Goal: Feedback & Contribution: Contribute content

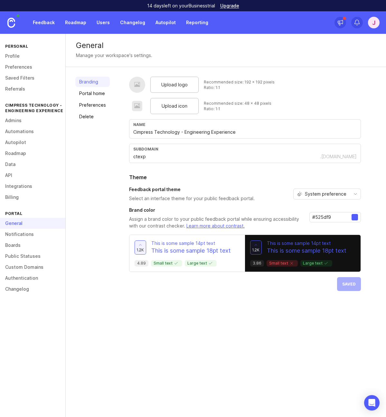
click at [14, 122] on link "Admins" at bounding box center [32, 120] width 65 height 11
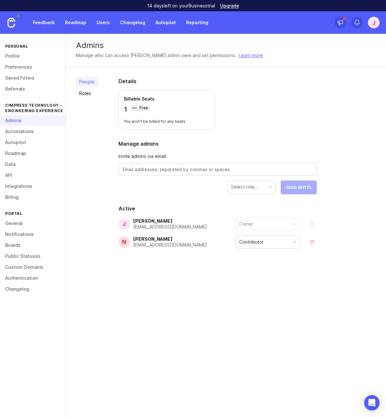
click at [239, 56] on link "Learn more" at bounding box center [251, 55] width 24 height 7
click at [277, 246] on div "Contributor" at bounding box center [268, 242] width 64 height 12
click at [275, 244] on div "Contributor" at bounding box center [268, 242] width 64 height 12
click at [274, 242] on div "Contributor" at bounding box center [268, 242] width 64 height 12
click at [253, 278] on div "Details Billable Seats 2 Free You won't be billed for any seats Manage admins I…" at bounding box center [217, 178] width 219 height 222
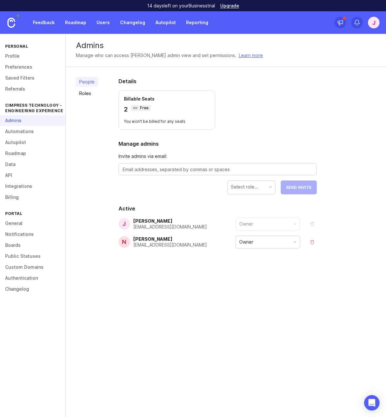
click at [20, 256] on link "Public Statuses" at bounding box center [32, 255] width 65 height 11
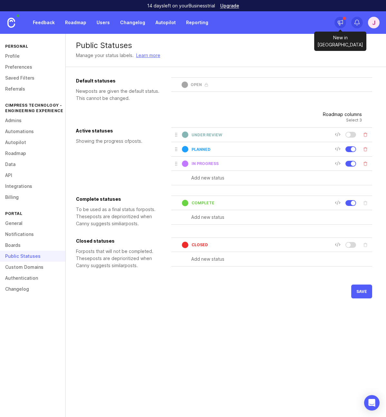
click at [343, 22] on icon at bounding box center [340, 22] width 6 height 6
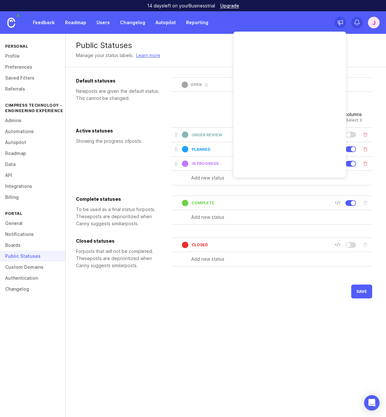
click at [343, 22] on icon at bounding box center [340, 22] width 6 height 6
click at [16, 22] on link at bounding box center [11, 22] width 23 height 23
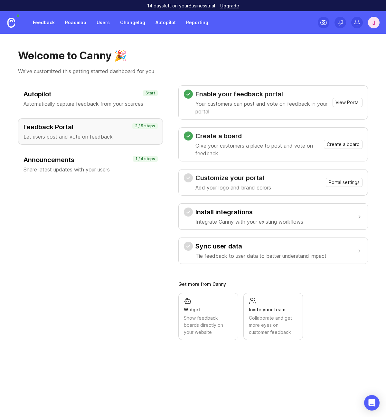
click at [236, 58] on h1 "Welcome to Canny 🎉" at bounding box center [193, 55] width 350 height 13
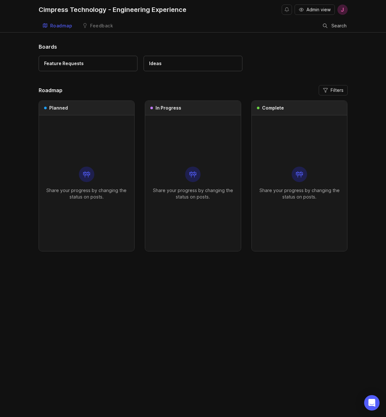
click at [75, 62] on div "Feature Requests" at bounding box center [64, 63] width 40 height 7
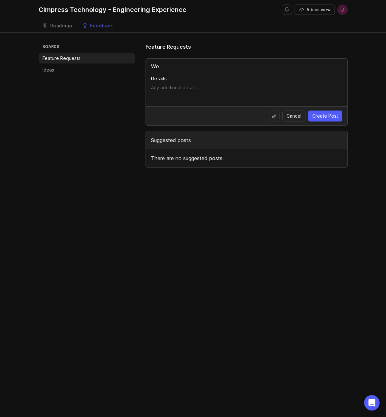
type input "W"
type input "Everyone should get to be a giant for a day"
click at [216, 85] on textarea "Details" at bounding box center [246, 90] width 191 height 13
type textarea "Seems like a good idea, why not?"
click at [326, 116] on span "Create Post" at bounding box center [325, 116] width 26 height 6
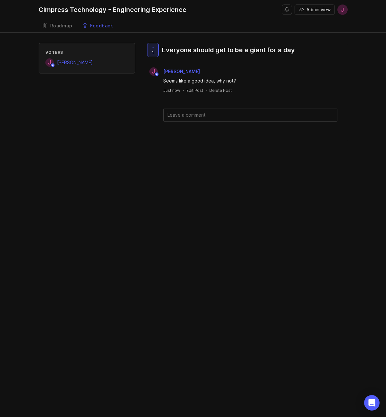
click at [68, 11] on div "Cimpress Technology - Engineering Experience" at bounding box center [113, 9] width 148 height 6
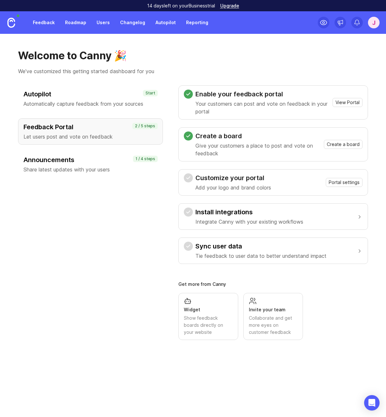
click at [279, 212] on h3 "Install integrations" at bounding box center [249, 211] width 108 height 9
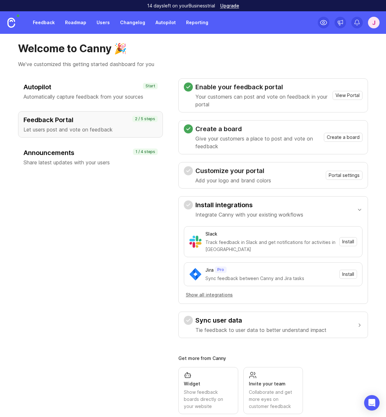
scroll to position [20, 0]
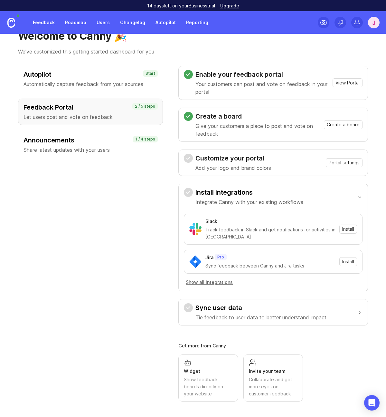
click at [271, 313] on div "Sync user data Tie feedback to user data to better understand impact" at bounding box center [260, 312] width 131 height 18
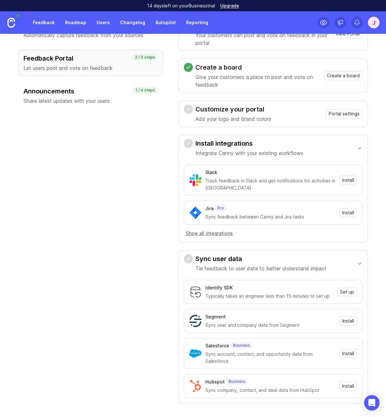
scroll to position [146, 0]
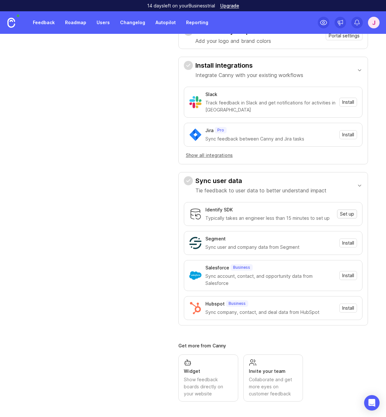
click at [345, 214] on span "Set up" at bounding box center [347, 214] width 14 height 6
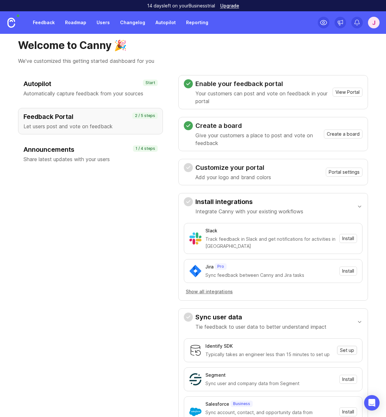
scroll to position [0, 0]
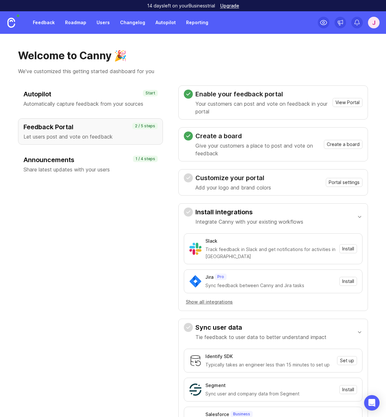
click at [98, 162] on h3 "Announcements" at bounding box center [91, 159] width 134 height 9
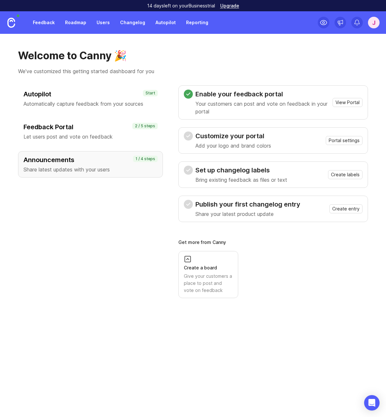
click at [293, 140] on div "Customize your portal Add your logo and brand colors Portal settings" at bounding box center [273, 140] width 179 height 18
click at [342, 141] on span "Portal settings" at bounding box center [344, 140] width 31 height 6
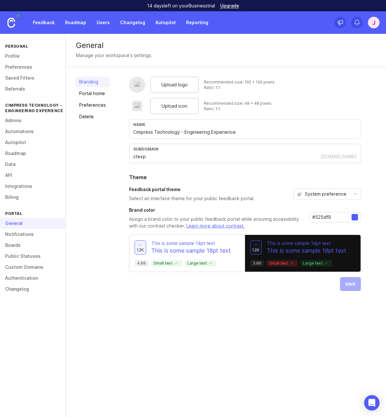
click at [91, 94] on link "Portal home" at bounding box center [92, 93] width 34 height 10
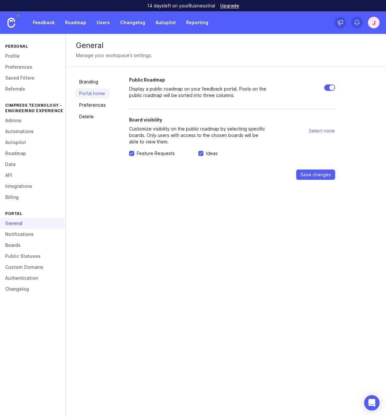
click at [91, 105] on link "Preferences" at bounding box center [92, 105] width 34 height 10
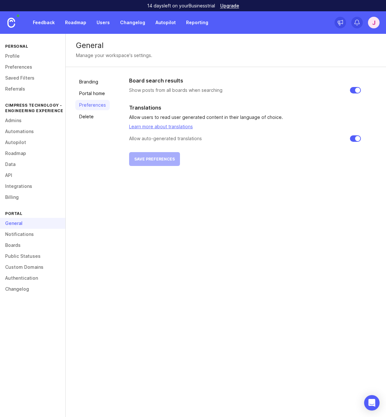
click at [85, 114] on link "Delete" at bounding box center [92, 116] width 34 height 10
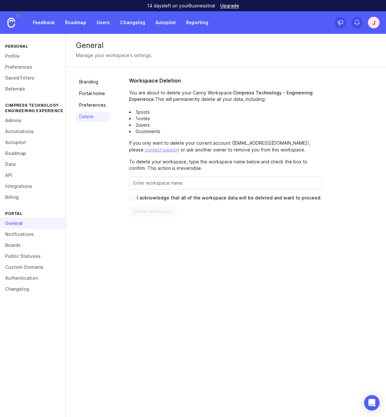
click at [89, 83] on link "Branding" at bounding box center [92, 82] width 34 height 10
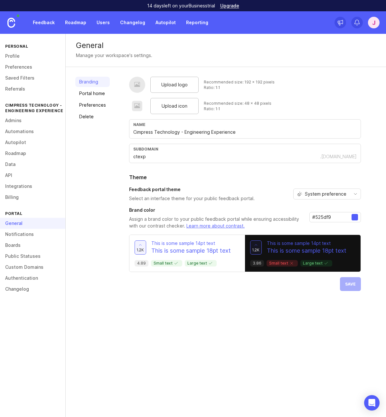
click at [17, 289] on link "Changelog" at bounding box center [32, 288] width 65 height 11
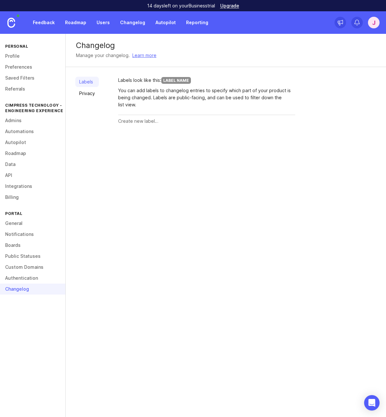
click at [16, 23] on link at bounding box center [11, 22] width 23 height 23
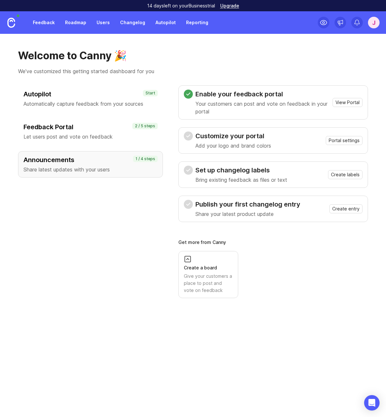
click at [289, 171] on div "Set up changelog labels Bring existing feedback as files or text Create labels" at bounding box center [273, 174] width 179 height 18
click at [256, 175] on div "Set up changelog labels Bring existing feedback as files or text" at bounding box center [241, 174] width 92 height 18
click at [335, 174] on span "Create labels" at bounding box center [345, 174] width 29 height 6
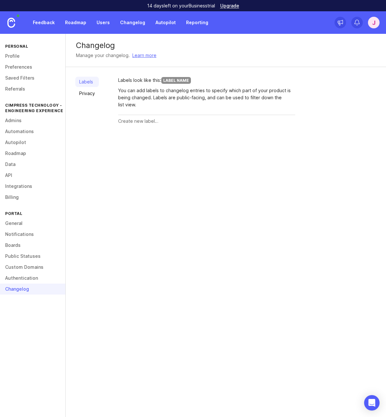
click at [183, 77] on div "Label Name" at bounding box center [176, 80] width 30 height 7
click at [163, 123] on input "text" at bounding box center [206, 121] width 177 height 7
type input "N"
type input "MCPAPIs"
click at [291, 121] on button "Create" at bounding box center [282, 121] width 25 height 11
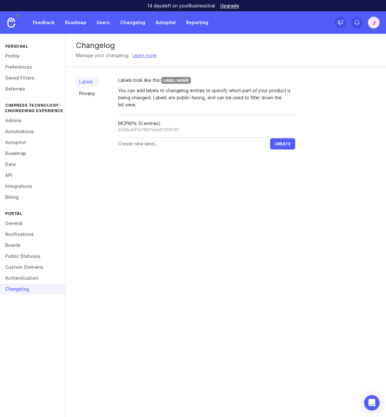
click at [162, 146] on input "text" at bounding box center [194, 143] width 152 height 7
type input "Cloud Account Management Portal"
click at [285, 145] on span "Create" at bounding box center [283, 143] width 16 height 5
click at [178, 160] on div "Labels look like this: Label Name You can add labels to changelog entries to sp…" at bounding box center [206, 119] width 177 height 84
click at [194, 143] on input "Cloud Account Management Portal" at bounding box center [194, 143] width 152 height 7
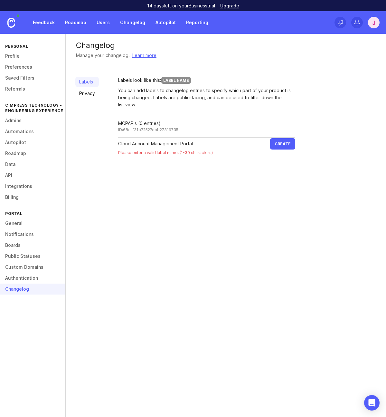
drag, startPoint x: 179, startPoint y: 143, endPoint x: 108, endPoint y: 144, distance: 70.8
click at [108, 144] on div "Labels Privacy Labels look like this: Label Name You can add labels to changelo…" at bounding box center [226, 118] width 320 height 103
click at [175, 151] on div "Labels Privacy Labels look like this: Label Name You can add labels to changelo…" at bounding box center [226, 113] width 320 height 92
click at [9, 21] on img at bounding box center [11, 23] width 8 height 10
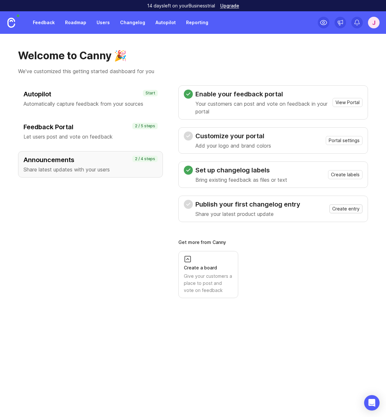
click at [348, 208] on span "Create entry" at bounding box center [345, 208] width 27 height 6
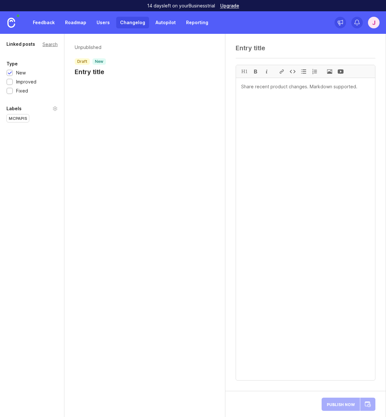
click at [123, 71] on header "Unpublished draft new Entry title" at bounding box center [145, 60] width 140 height 32
click at [93, 73] on h1 "Entry title" at bounding box center [90, 71] width 31 height 9
click at [17, 135] on div "Linked posts Search Type New Improved Fixed Labels MCPAPIs" at bounding box center [32, 225] width 64 height 383
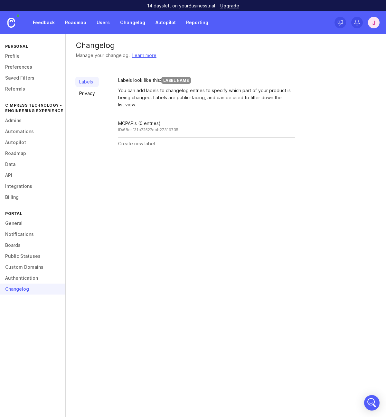
click at [146, 147] on div at bounding box center [206, 143] width 177 height 12
type input "P"
type input "Amazing Product"
click at [289, 140] on button "Create" at bounding box center [282, 143] width 25 height 11
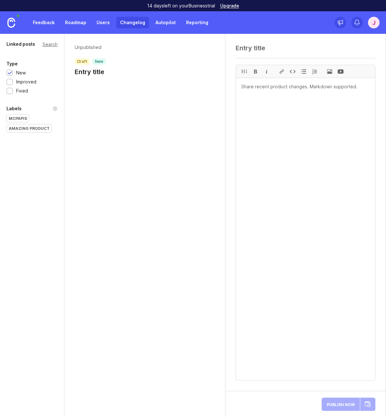
click at [33, 129] on div "Amazing Product" at bounding box center [29, 128] width 45 height 8
click at [111, 71] on h1 "Entry title" at bounding box center [111, 71] width 72 height 9
click at [90, 71] on h1 "Entry title" at bounding box center [111, 71] width 72 height 9
click at [124, 72] on h1 "Entry title" at bounding box center [111, 71] width 72 height 9
click at [118, 72] on h1 "Entry title" at bounding box center [111, 71] width 72 height 9
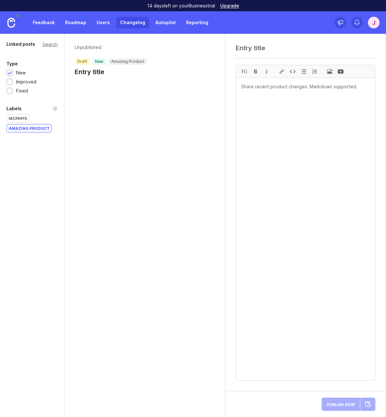
click at [118, 72] on h1 "Entry title" at bounding box center [111, 71] width 72 height 9
click at [261, 47] on textarea at bounding box center [306, 48] width 140 height 8
type textarea "Thing just got 18% better"
click at [283, 110] on textarea at bounding box center [305, 229] width 139 height 302
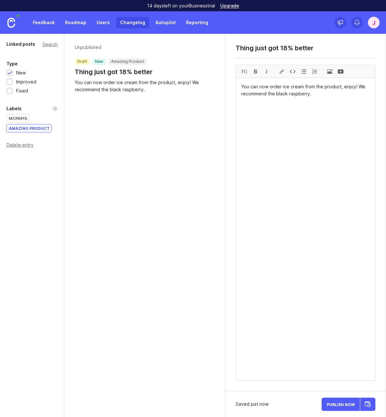
type textarea "You can now order ice cream from the product, enjoy! We recommend the black ras…"
click at [342, 405] on span "Publish Now" at bounding box center [341, 404] width 28 height 4
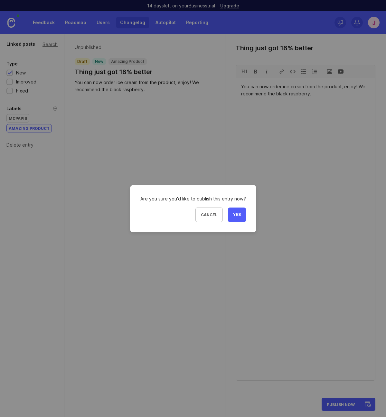
click at [240, 209] on button "Yes" at bounding box center [237, 214] width 18 height 14
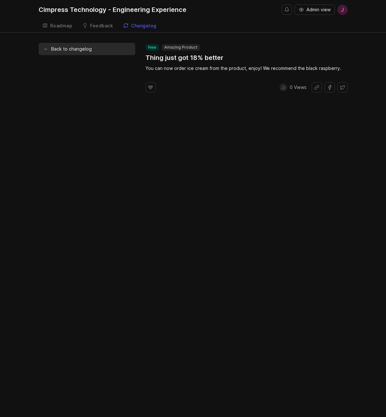
click at [79, 11] on div "Cimpress Technology - Engineering Experience" at bounding box center [113, 9] width 148 height 6
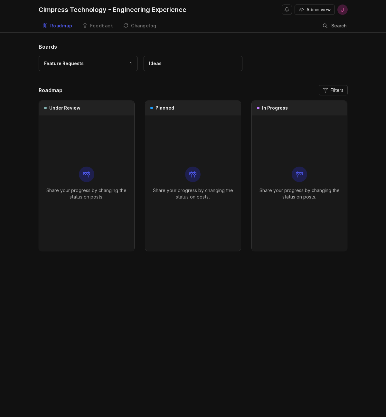
click at [137, 26] on div "Changelog" at bounding box center [143, 26] width 25 height 5
click at [314, 8] on span "Admin view" at bounding box center [318, 9] width 24 height 6
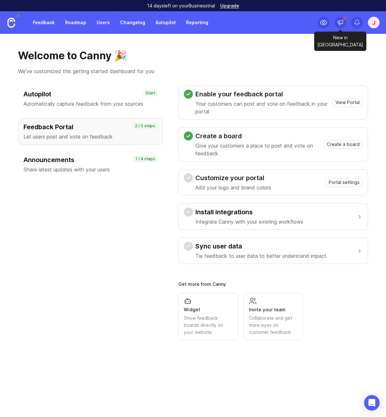
click at [340, 24] on icon at bounding box center [340, 22] width 6 height 6
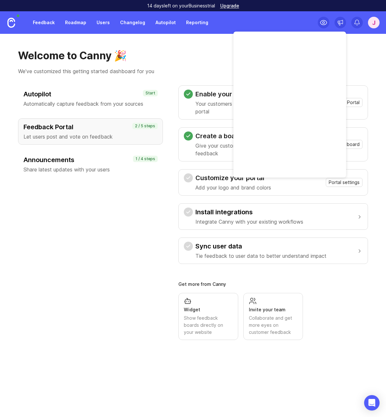
click at [43, 22] on link "Feedback" at bounding box center [44, 23] width 30 height 12
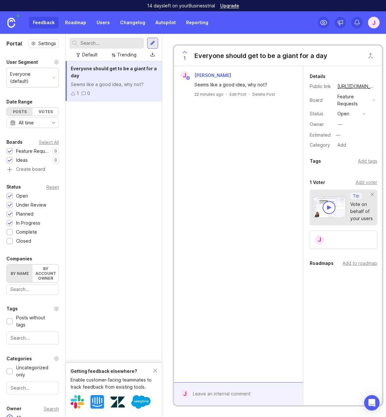
click at [9, 23] on img at bounding box center [11, 23] width 8 height 10
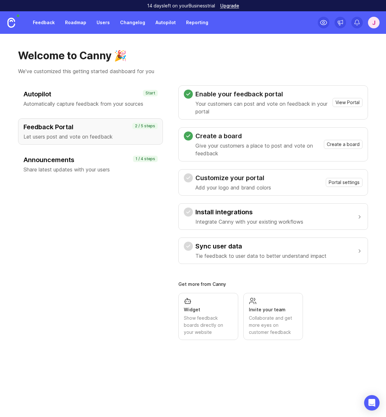
click at [78, 159] on h3 "Announcements" at bounding box center [91, 159] width 134 height 9
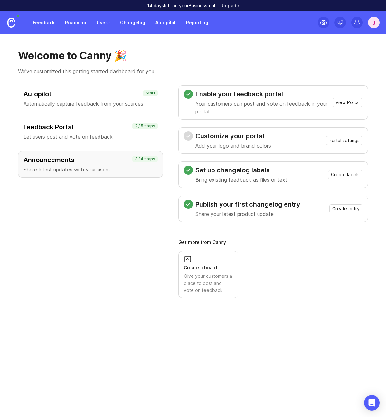
click at [9, 25] on img at bounding box center [11, 23] width 8 height 10
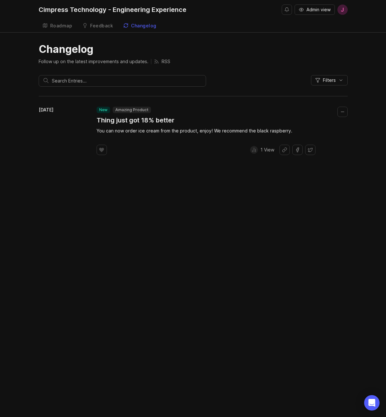
click at [222, 227] on div "Cimpress Technology - Engineering Experience Admin view J Roadmap Feedback Feed…" at bounding box center [193, 208] width 386 height 417
click at [66, 25] on div "Roadmap" at bounding box center [61, 26] width 22 height 5
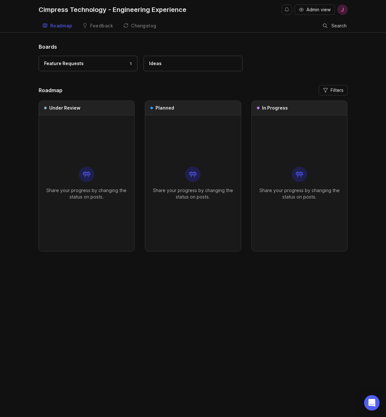
click at [97, 62] on div "Feature Requests 1" at bounding box center [88, 63] width 88 height 7
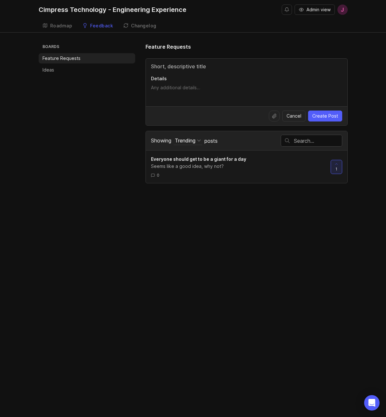
click at [55, 68] on li "Ideas" at bounding box center [87, 70] width 97 height 10
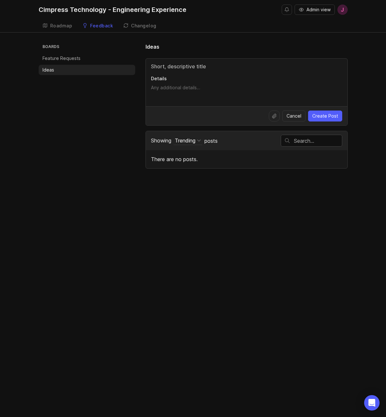
click at [142, 27] on div "Changelog" at bounding box center [143, 26] width 25 height 5
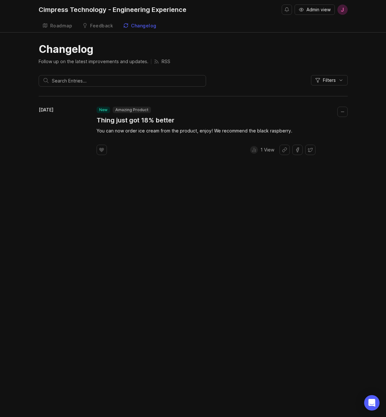
click at [71, 26] on div "Roadmap" at bounding box center [61, 26] width 22 height 5
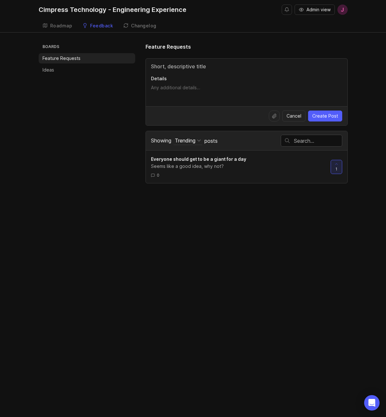
click at [216, 159] on span "Everyone should get to be a giant for a day" at bounding box center [198, 158] width 95 height 5
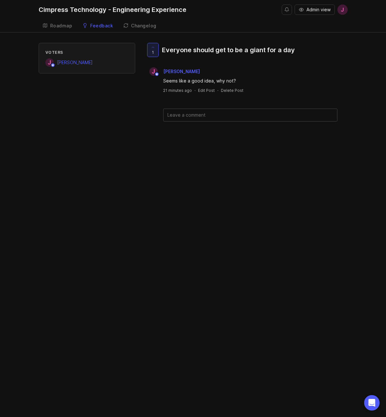
click at [148, 27] on div "Changelog" at bounding box center [143, 26] width 25 height 5
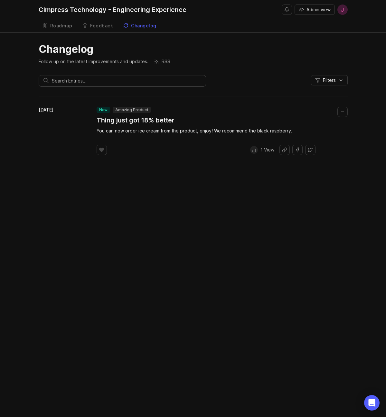
click at [250, 150] on div at bounding box center [254, 150] width 8 height 8
click at [255, 150] on icon at bounding box center [253, 149] width 5 height 5
click at [263, 150] on p "1 View" at bounding box center [267, 149] width 14 height 6
click at [311, 11] on span "Admin view" at bounding box center [318, 9] width 24 height 6
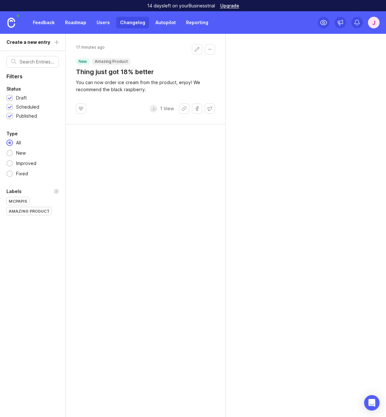
click at [51, 22] on link "Feedback" at bounding box center [44, 23] width 30 height 12
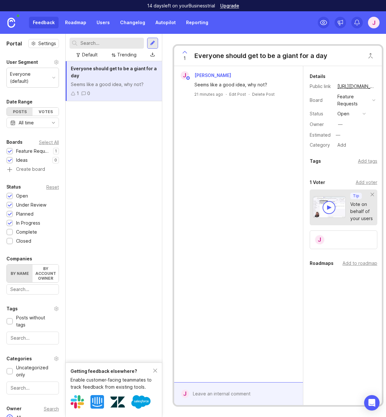
click at [104, 22] on link "Users" at bounding box center [103, 23] width 21 height 12
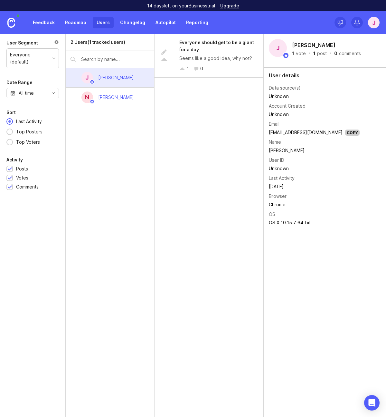
click at [110, 96] on div "Norm MacLennan" at bounding box center [116, 97] width 36 height 7
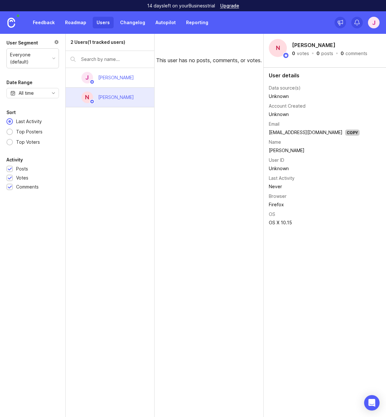
click at [122, 77] on div "[PERSON_NAME]" at bounding box center [116, 77] width 36 height 7
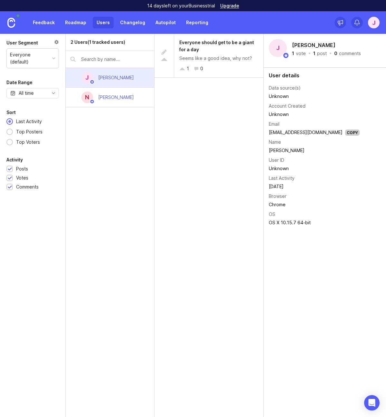
click at [134, 23] on link "Changelog" at bounding box center [132, 23] width 33 height 12
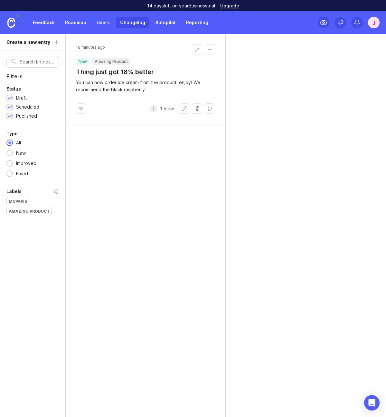
click at [167, 24] on link "Autopilot" at bounding box center [166, 23] width 28 height 12
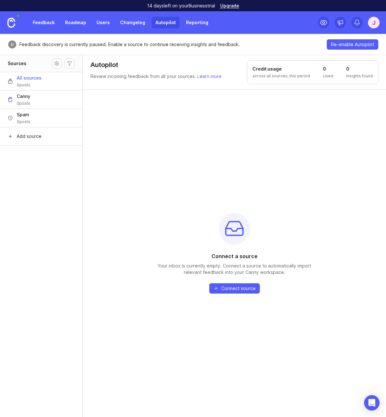
click at [192, 23] on link "Reporting" at bounding box center [197, 23] width 30 height 12
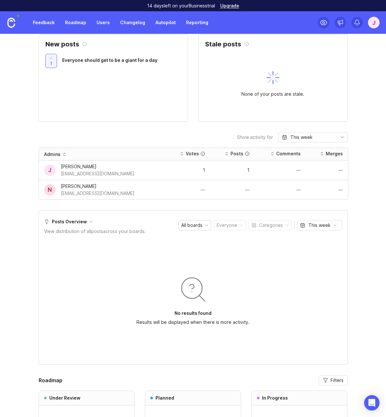
scroll to position [260, 0]
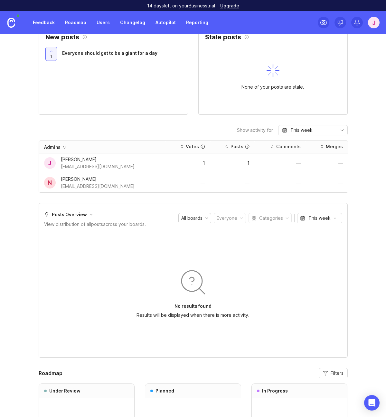
click at [76, 186] on div "nmaclennan@cimpress.com" at bounding box center [98, 186] width 74 height 7
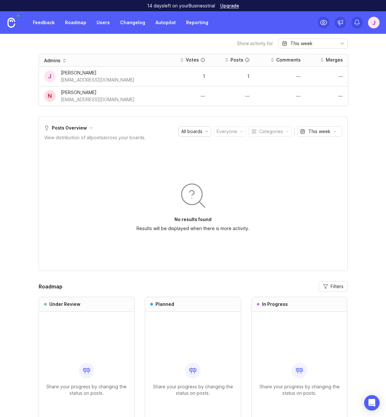
scroll to position [403, 0]
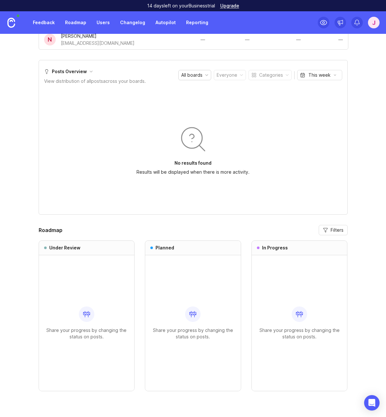
click at [92, 270] on div "Share your progress by changing the status on posts." at bounding box center [86, 323] width 85 height 136
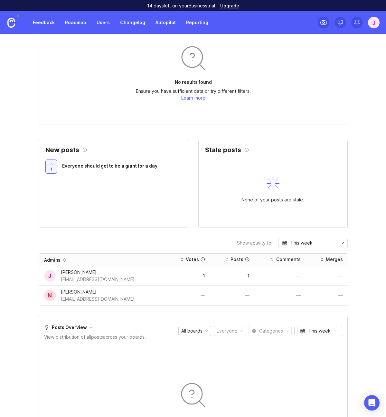
scroll to position [0, 0]
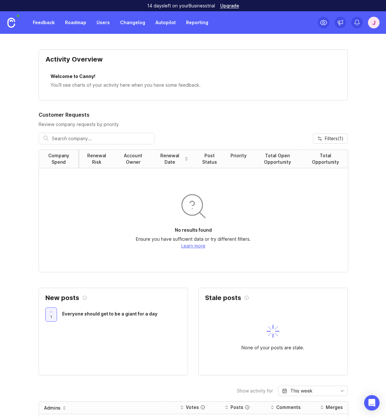
click at [49, 22] on link "Feedback" at bounding box center [44, 23] width 30 height 12
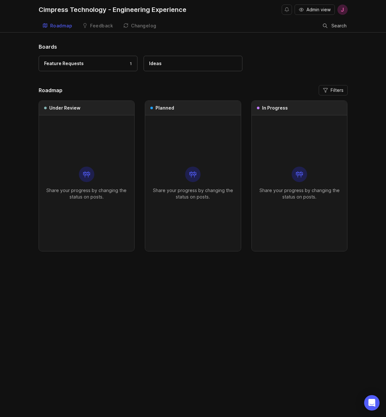
click at [178, 62] on div "Ideas" at bounding box center [193, 63] width 88 height 7
click at [78, 63] on div "Feature Requests" at bounding box center [64, 63] width 40 height 7
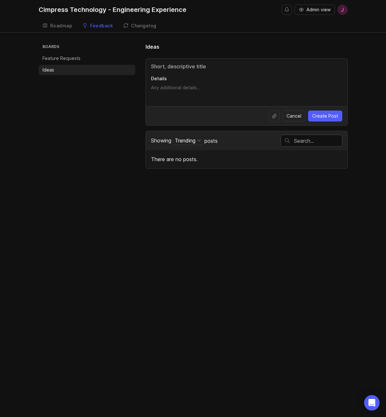
click at [150, 25] on div "Changelog" at bounding box center [143, 26] width 25 height 5
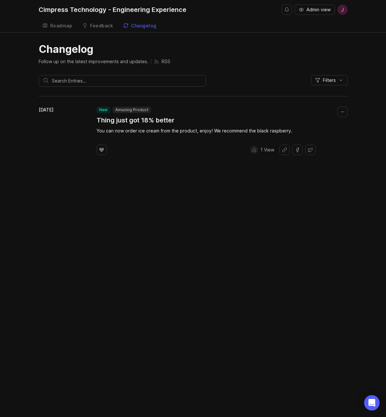
click at [103, 149] on icon at bounding box center [101, 150] width 5 height 4
click at [56, 25] on div "Roadmap" at bounding box center [61, 26] width 22 height 5
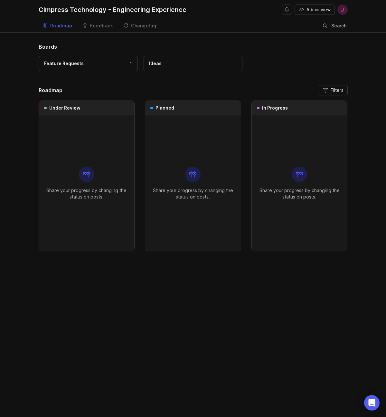
click at [79, 108] on h3 "Under Review" at bounding box center [64, 108] width 31 height 6
click at [68, 108] on h3 "Under Review" at bounding box center [64, 108] width 31 height 6
click at [162, 108] on h3 "Planned" at bounding box center [164, 108] width 19 height 6
click at [275, 108] on h3 "In Progress" at bounding box center [275, 108] width 26 height 6
click at [203, 148] on div "Share your progress by changing the status on posts." at bounding box center [192, 183] width 85 height 136
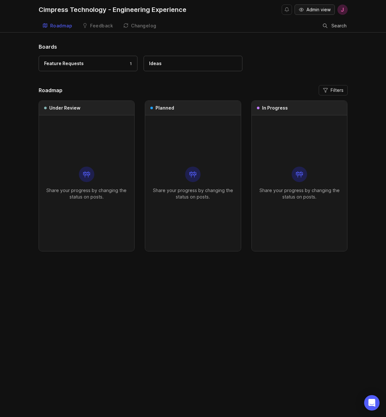
click at [312, 13] on span "Admin view" at bounding box center [318, 9] width 24 height 6
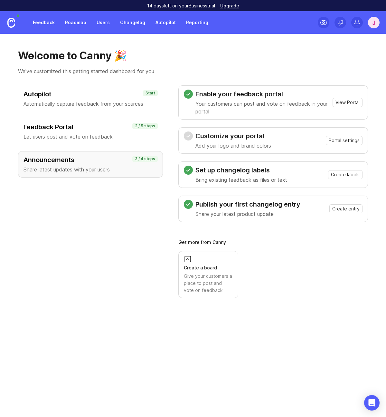
click at [71, 22] on link "Roadmap" at bounding box center [75, 23] width 29 height 12
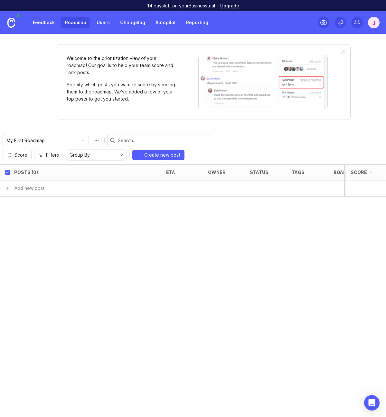
click at [45, 23] on link "Feedback" at bounding box center [44, 23] width 30 height 12
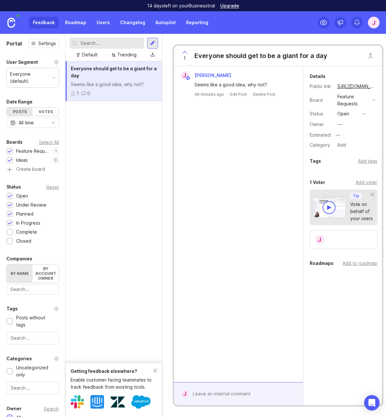
click at [363, 182] on div "Add voter" at bounding box center [367, 182] width 22 height 7
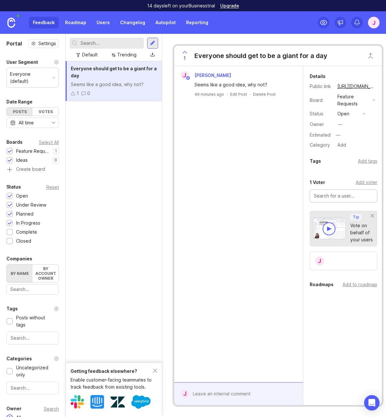
click at [334, 195] on input "text" at bounding box center [343, 195] width 59 height 7
type input "n"
click at [339, 162] on div "Tags Add tags" at bounding box center [344, 161] width 68 height 8
click at [344, 307] on div "Details Public link [URL][DOMAIN_NAME] Board Feature Requests Status open Owner…" at bounding box center [343, 207] width 80 height 283
click at [361, 285] on div "Add to roadmap" at bounding box center [360, 284] width 35 height 7
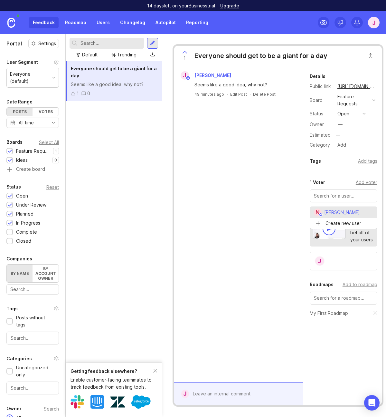
click at [77, 24] on link "Roadmap" at bounding box center [75, 23] width 29 height 12
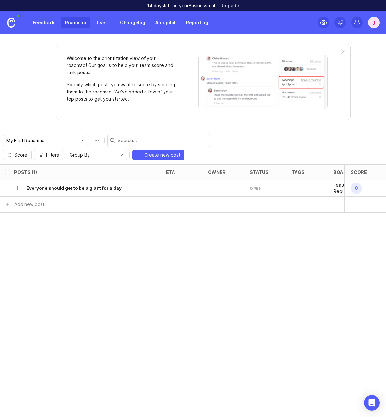
click at [103, 185] on h6 "Everyone should get to be a giant for a day" at bounding box center [73, 188] width 95 height 6
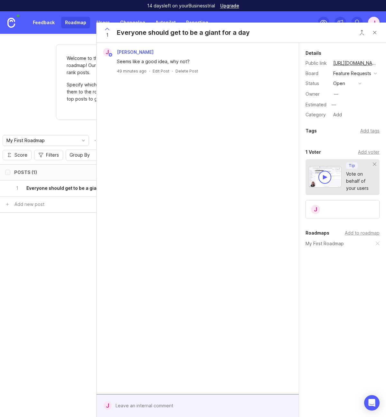
click at [359, 84] on div "button" at bounding box center [359, 83] width 3 height 3
click at [352, 106] on div "under review" at bounding box center [350, 106] width 33 height 5
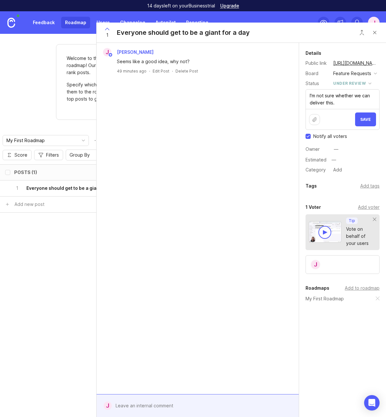
type textarea "I'm not sure whether we can deliver this."
click at [372, 118] on button "Save" at bounding box center [365, 119] width 21 height 14
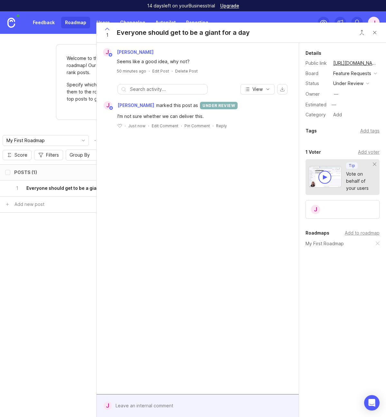
click at [374, 32] on button "Close button" at bounding box center [374, 32] width 13 height 13
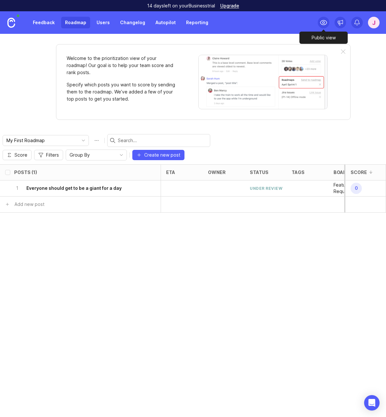
click at [323, 24] on icon at bounding box center [324, 23] width 8 height 8
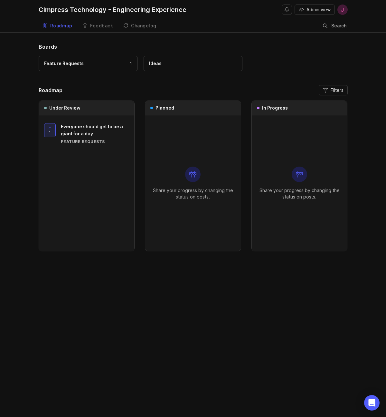
click at [84, 135] on span "Everyone should get to be a giant for a day" at bounding box center [92, 130] width 62 height 13
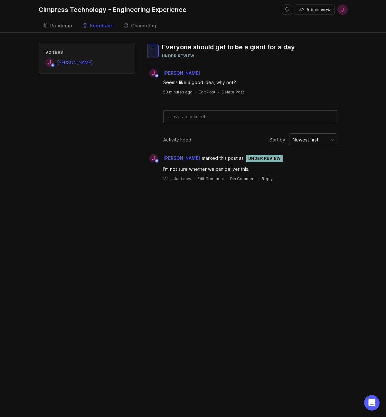
click at [62, 11] on div "Cimpress Technology - Engineering Experience" at bounding box center [113, 9] width 148 height 6
